Goal: Transaction & Acquisition: Purchase product/service

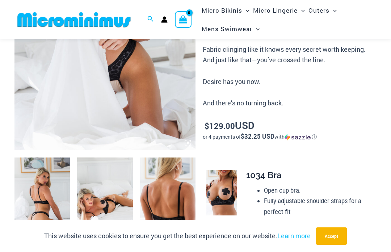
scroll to position [189, 0]
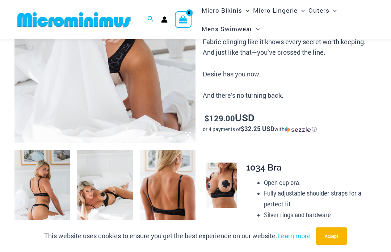
click at [174, 198] on img at bounding box center [167, 191] width 55 height 83
click at [173, 195] on img at bounding box center [167, 191] width 55 height 83
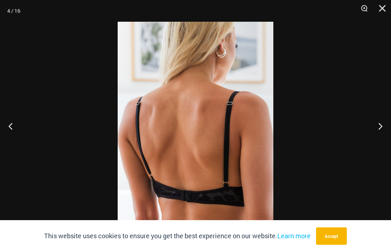
click at [379, 140] on button "Next" at bounding box center [377, 126] width 27 height 36
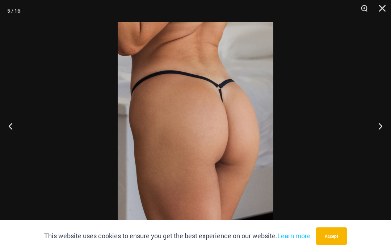
click at [380, 138] on button "Next" at bounding box center [377, 126] width 27 height 36
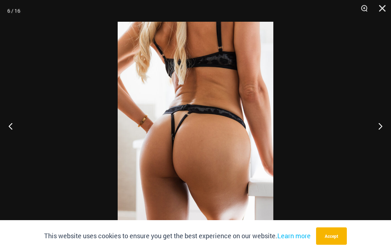
click at [381, 138] on button "Next" at bounding box center [377, 126] width 27 height 36
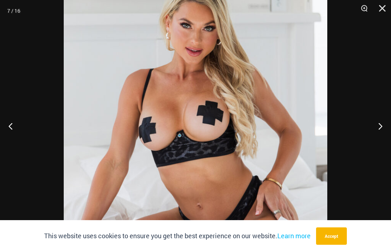
click at [376, 138] on button "Next" at bounding box center [377, 126] width 27 height 36
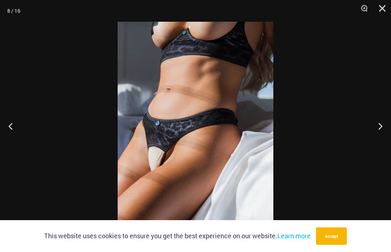
click at [383, 143] on button "Next" at bounding box center [377, 126] width 27 height 36
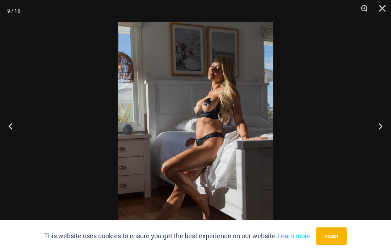
click at [385, 144] on button "Next" at bounding box center [377, 126] width 27 height 36
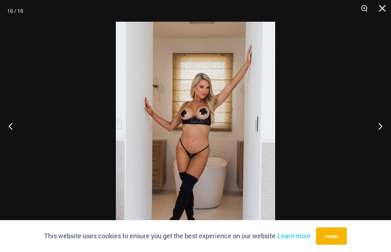
click at [379, 140] on button "Next" at bounding box center [377, 126] width 27 height 36
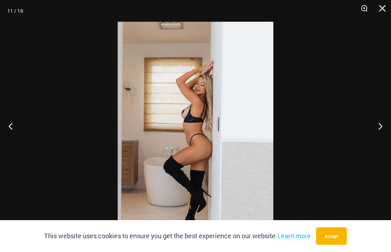
click at [379, 141] on button "Next" at bounding box center [377, 126] width 27 height 36
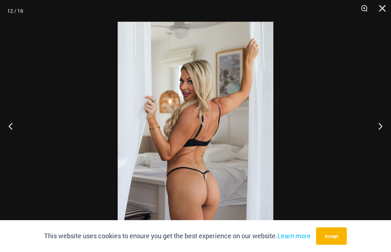
click at [378, 140] on button "Next" at bounding box center [377, 126] width 27 height 36
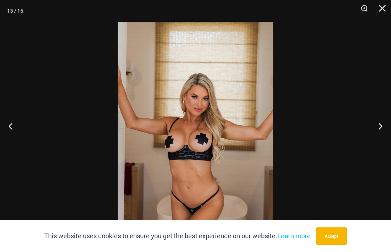
click at [377, 142] on button "Next" at bounding box center [377, 126] width 27 height 36
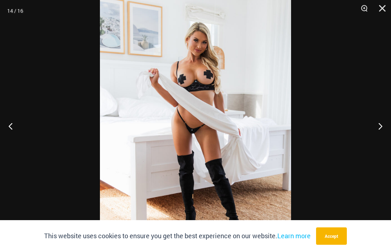
click at [376, 141] on button "Next" at bounding box center [377, 126] width 27 height 36
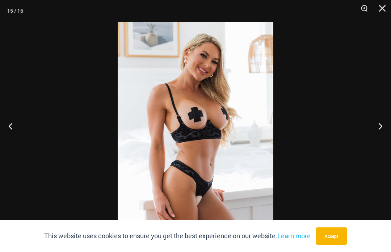
click at [379, 144] on button "Next" at bounding box center [377, 126] width 27 height 36
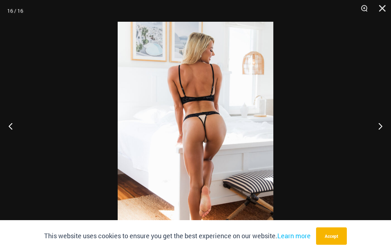
click at [380, 140] on button "Next" at bounding box center [377, 126] width 27 height 36
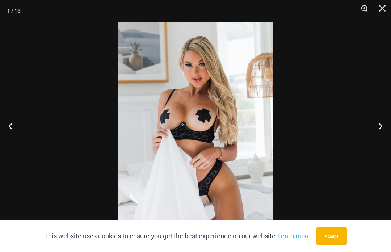
click at [379, 140] on button "Next" at bounding box center [377, 126] width 27 height 36
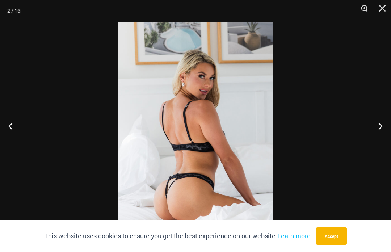
click at [378, 141] on button "Next" at bounding box center [377, 126] width 27 height 36
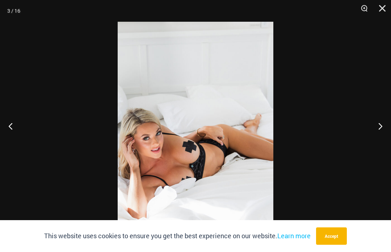
click at [3, 144] on button "Previous" at bounding box center [13, 126] width 27 height 36
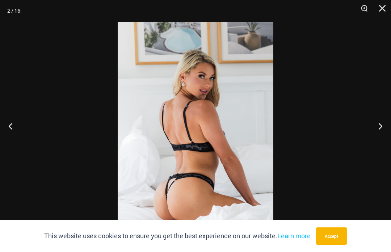
click at [378, 137] on button "Next" at bounding box center [377, 126] width 27 height 36
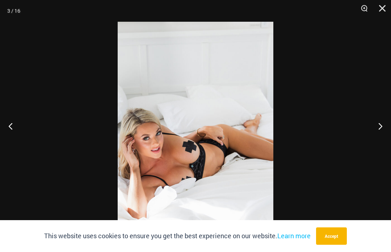
click at [387, 139] on button "Next" at bounding box center [377, 126] width 27 height 36
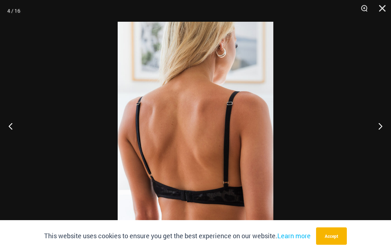
click at [385, 140] on button "Next" at bounding box center [377, 126] width 27 height 36
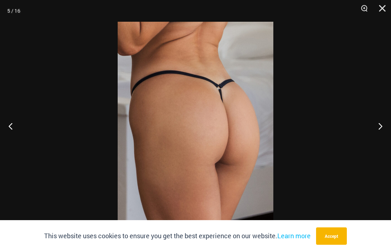
click at [384, 143] on button "Next" at bounding box center [377, 126] width 27 height 36
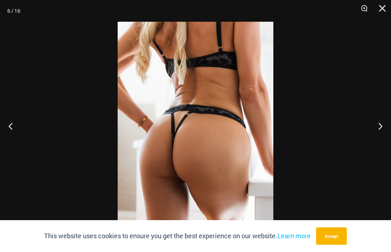
click at [384, 143] on button "Next" at bounding box center [377, 126] width 27 height 36
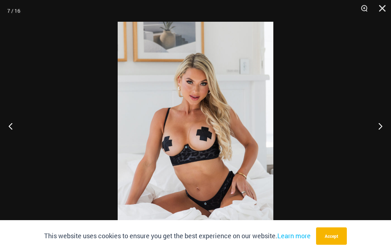
click at [11, 144] on button "Previous" at bounding box center [13, 126] width 27 height 36
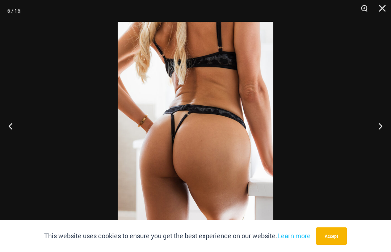
click at [379, 138] on button "Next" at bounding box center [377, 126] width 27 height 36
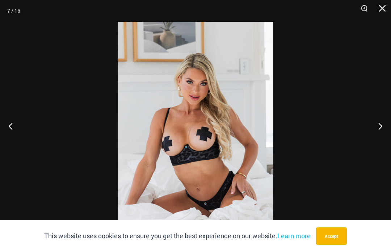
click at [377, 144] on button "Next" at bounding box center [377, 126] width 27 height 36
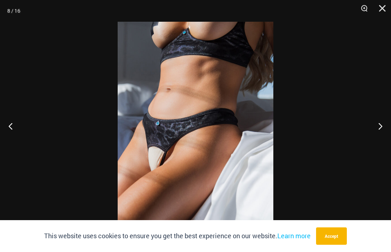
click at [377, 144] on button "Next" at bounding box center [377, 126] width 27 height 36
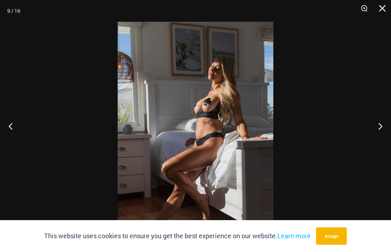
click at [374, 144] on button "Next" at bounding box center [377, 126] width 27 height 36
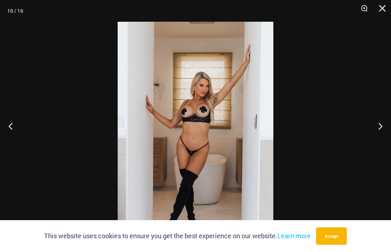
click at [374, 144] on button "Next" at bounding box center [377, 126] width 27 height 36
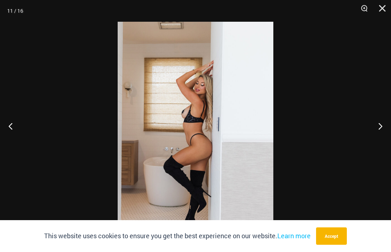
click at [373, 144] on button "Next" at bounding box center [377, 126] width 27 height 36
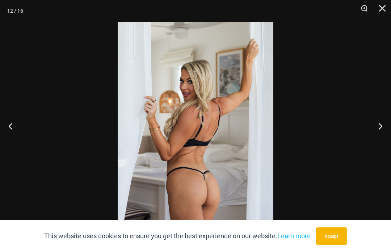
click at [382, 11] on button "Close" at bounding box center [380, 11] width 18 height 22
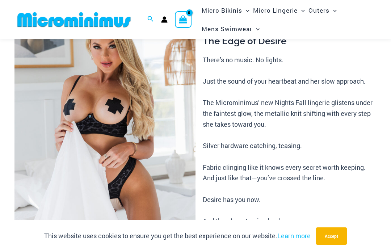
scroll to position [0, 0]
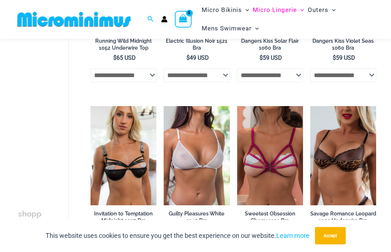
scroll to position [163, 0]
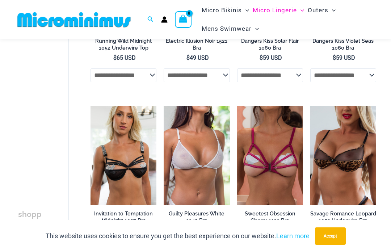
click at [90, 106] on img at bounding box center [90, 106] width 0 height 0
